Goal: Obtain resource: Download file/media

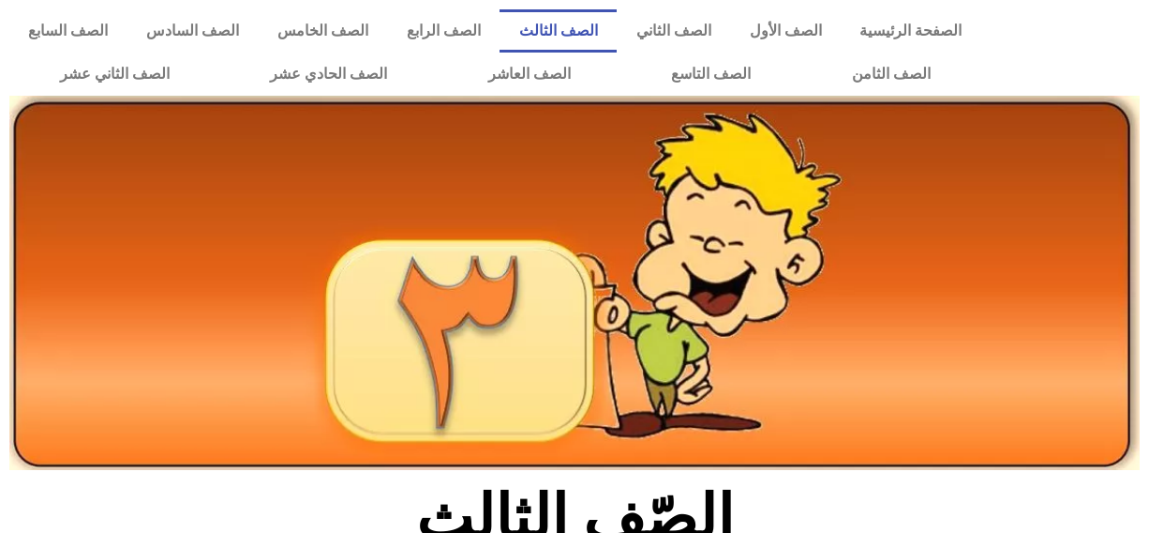
scroll to position [1138, 0]
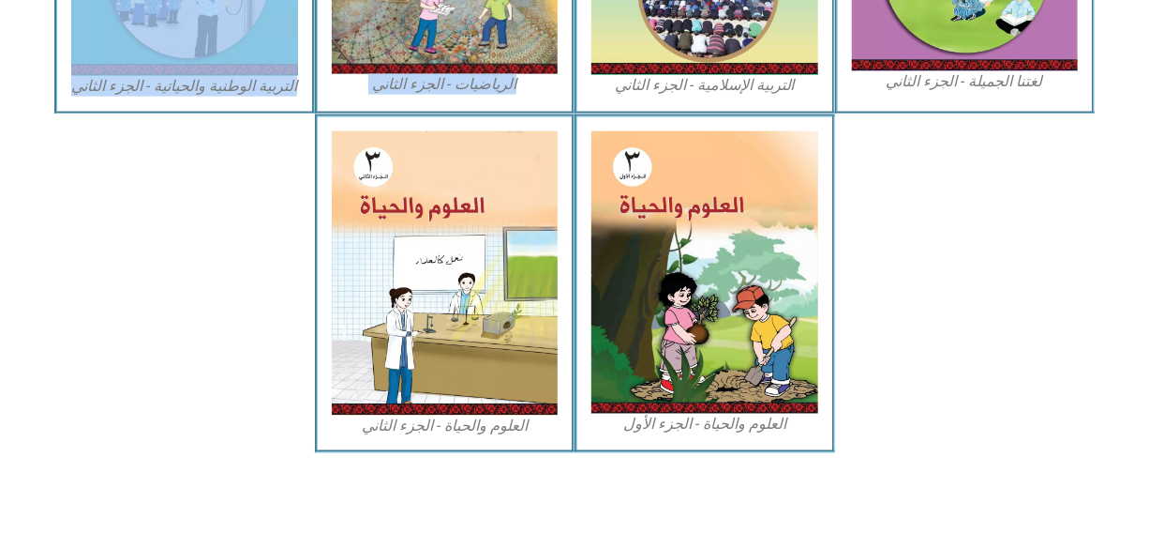
drag, startPoint x: 553, startPoint y: 95, endPoint x: 840, endPoint y: 55, distance: 289.6
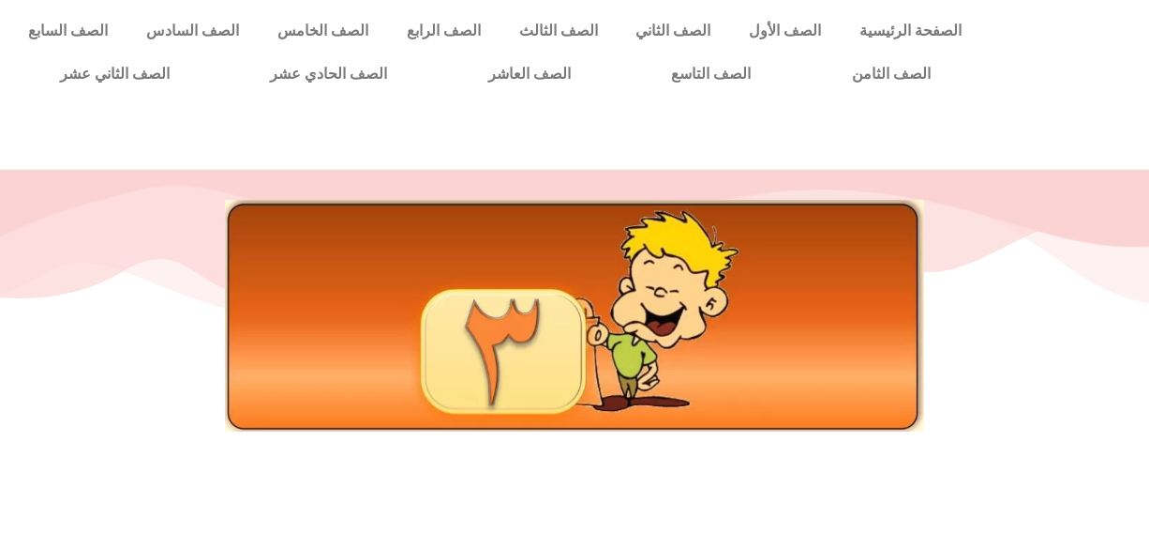
drag, startPoint x: 452, startPoint y: 346, endPoint x: 458, endPoint y: 338, distance: 10.0
click at [452, 344] on img at bounding box center [574, 315] width 699 height 231
click at [460, 338] on img at bounding box center [574, 315] width 699 height 231
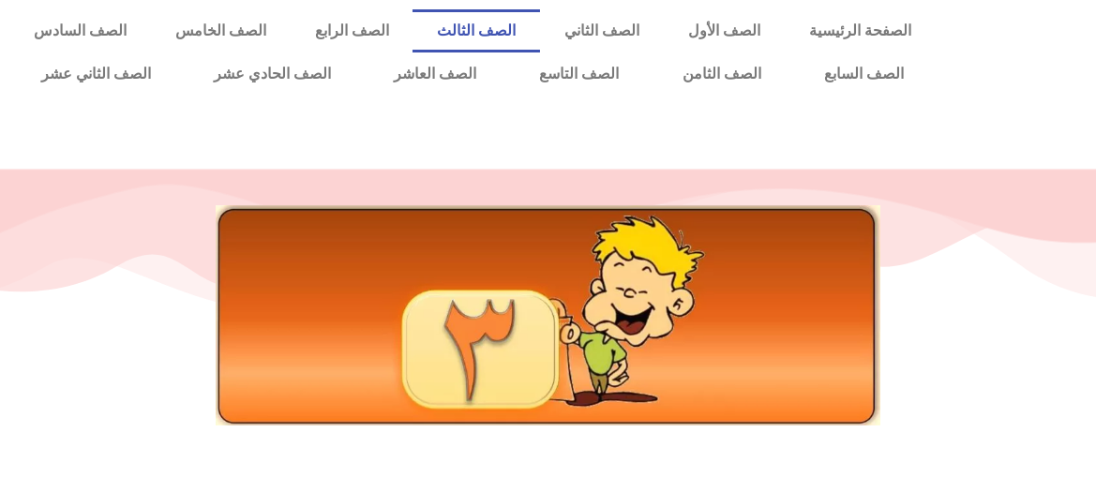
click at [540, 26] on link "الصف الثالث" at bounding box center [477, 30] width 128 height 43
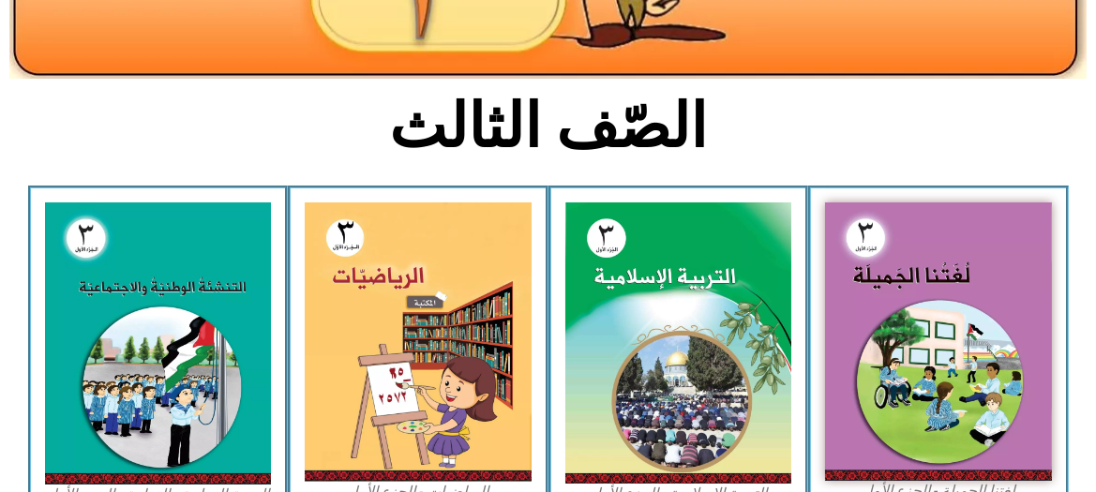
scroll to position [511, 0]
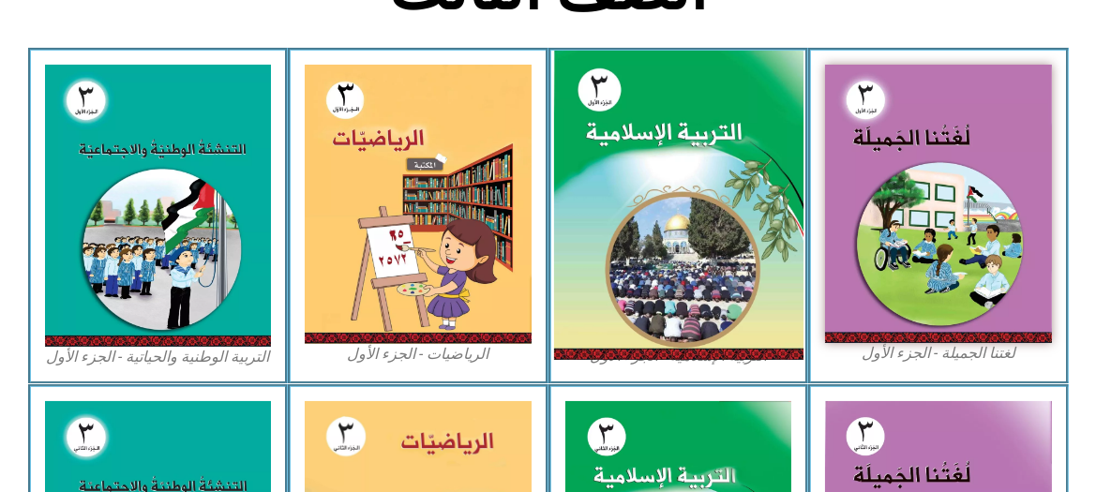
click at [629, 148] on img at bounding box center [677, 206] width 249 height 310
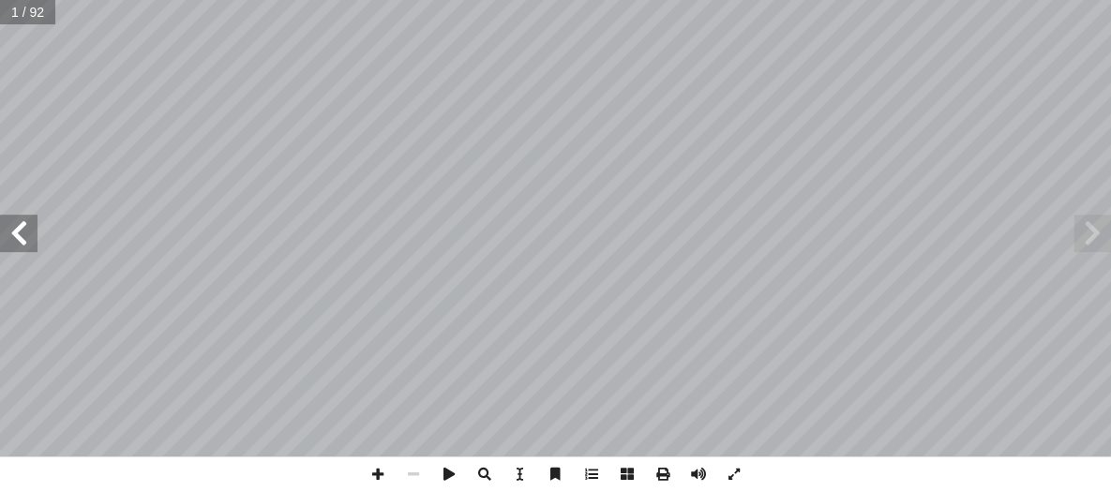
click at [23, 244] on span at bounding box center [19, 234] width 38 height 38
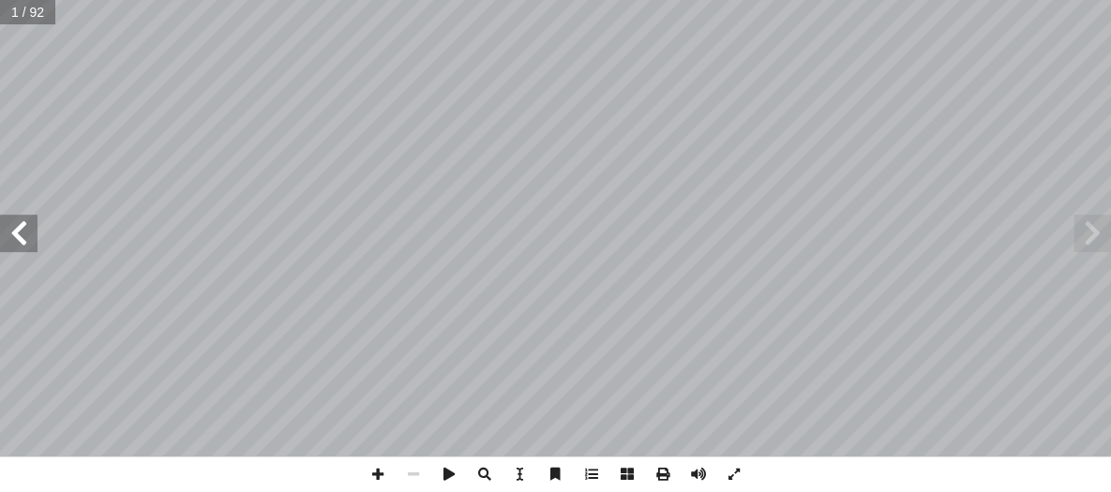
click at [23, 244] on span at bounding box center [19, 234] width 38 height 38
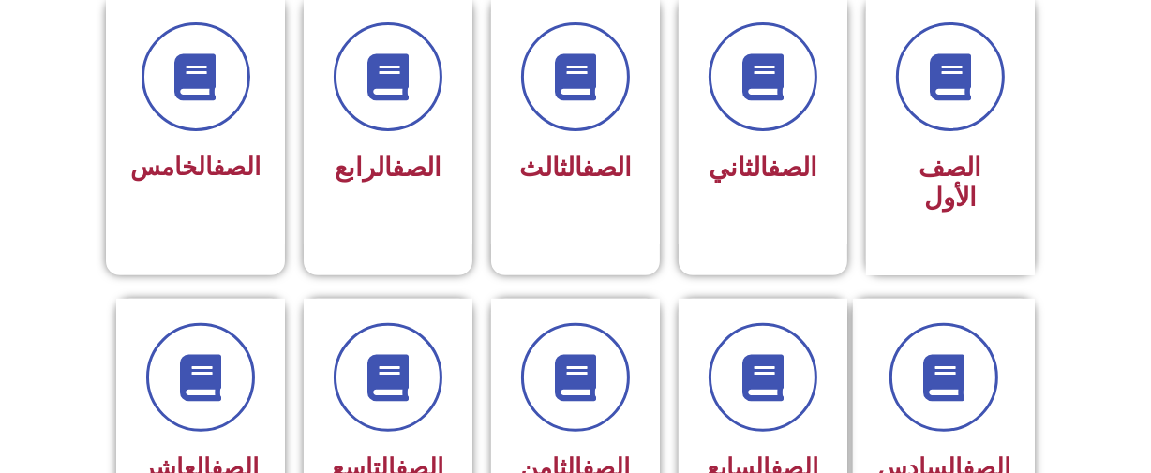
scroll to position [536, 0]
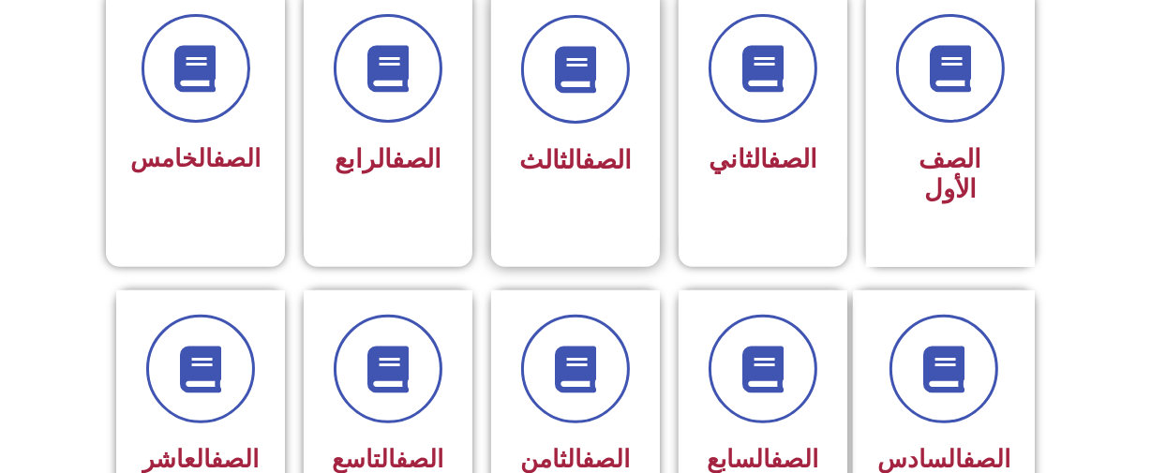
click at [590, 134] on div "الصف الثالث" at bounding box center [576, 100] width 118 height 170
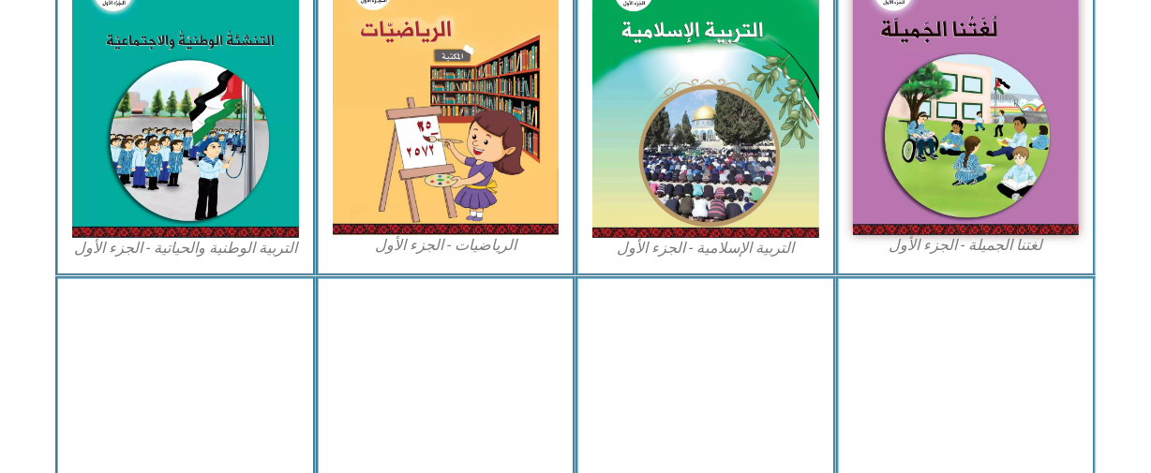
scroll to position [651, 0]
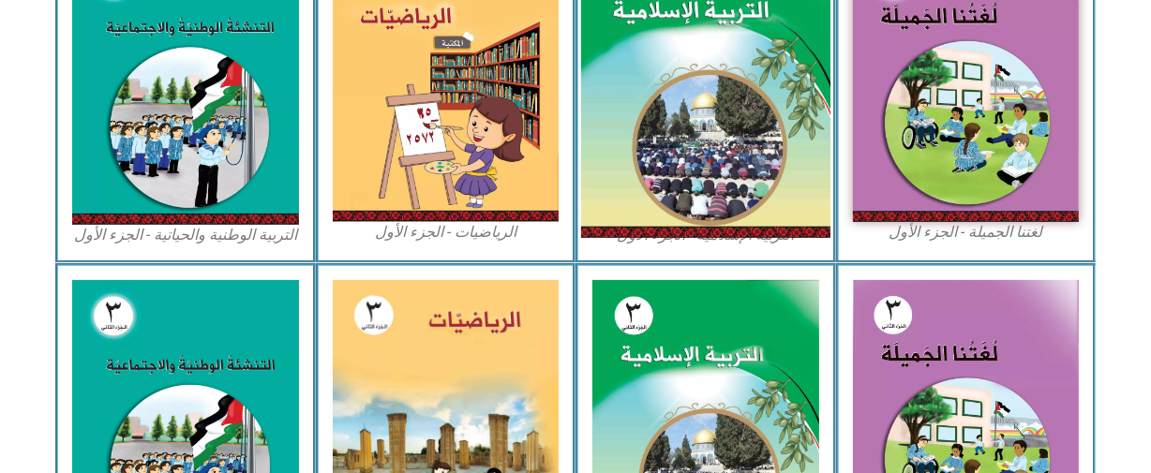
drag, startPoint x: 682, startPoint y: 143, endPoint x: 640, endPoint y: 186, distance: 59.0
click at [640, 186] on img at bounding box center [705, 84] width 249 height 310
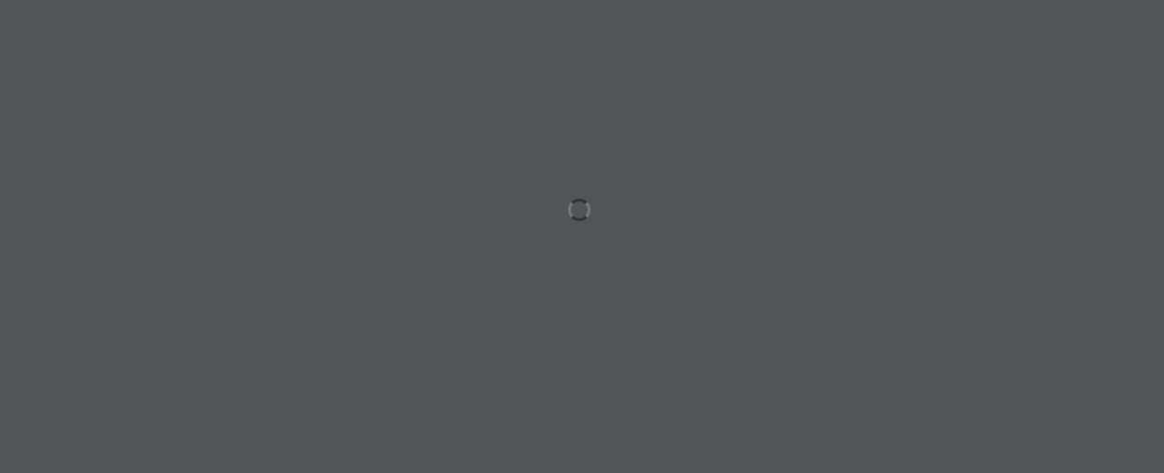
click at [640, 186] on div at bounding box center [582, 236] width 1164 height 473
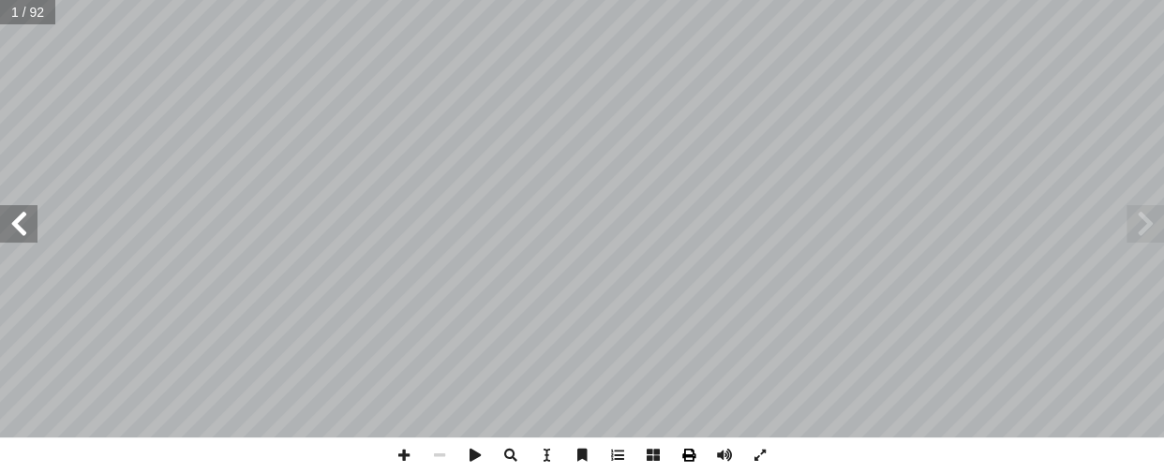
click at [685, 459] on span at bounding box center [689, 456] width 36 height 36
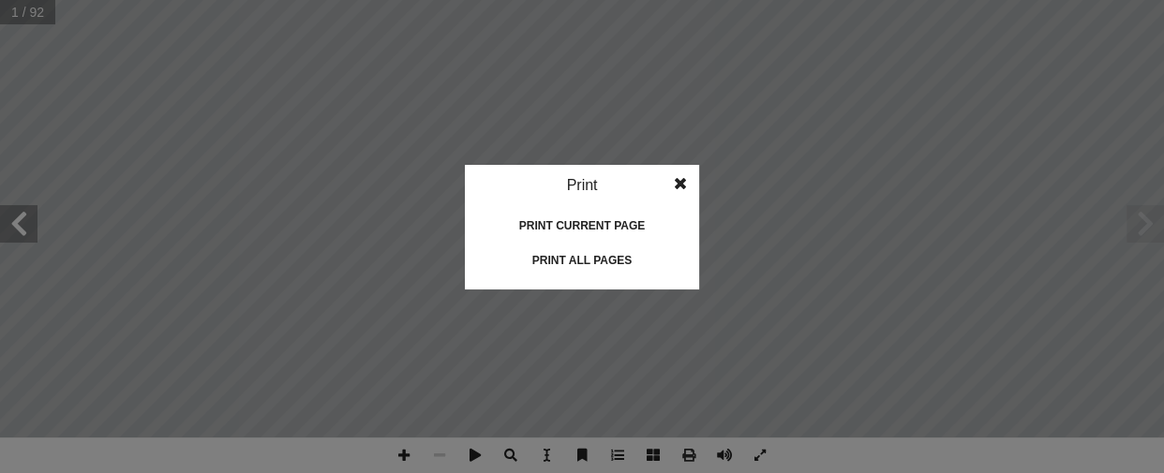
click at [685, 459] on idv "Print Print current page Print left page Print right page Print all pages" at bounding box center [582, 236] width 1164 height 473
click at [567, 270] on div "Print all pages" at bounding box center [582, 261] width 188 height 30
